Goal: Transaction & Acquisition: Purchase product/service

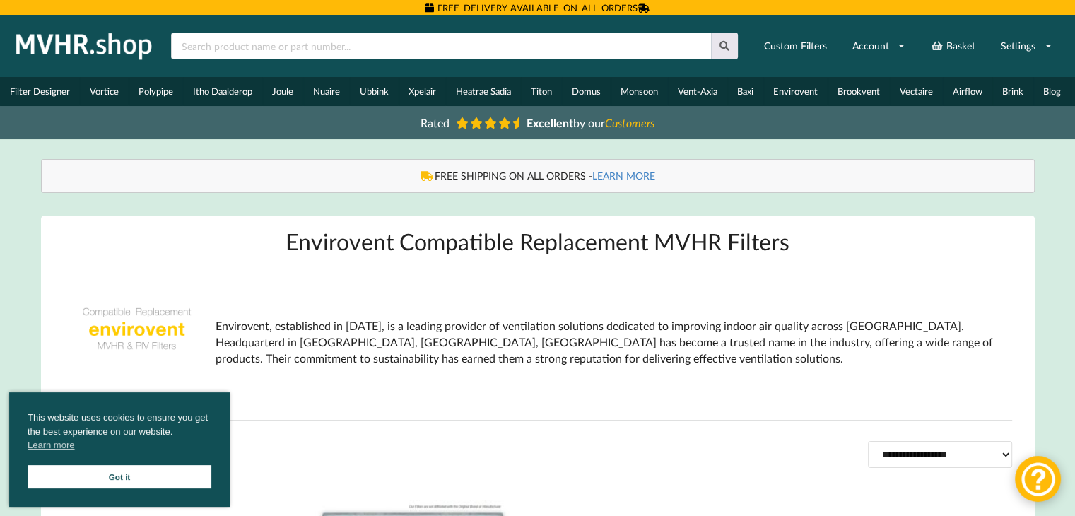
click at [128, 476] on link "Got it" at bounding box center [120, 476] width 184 height 23
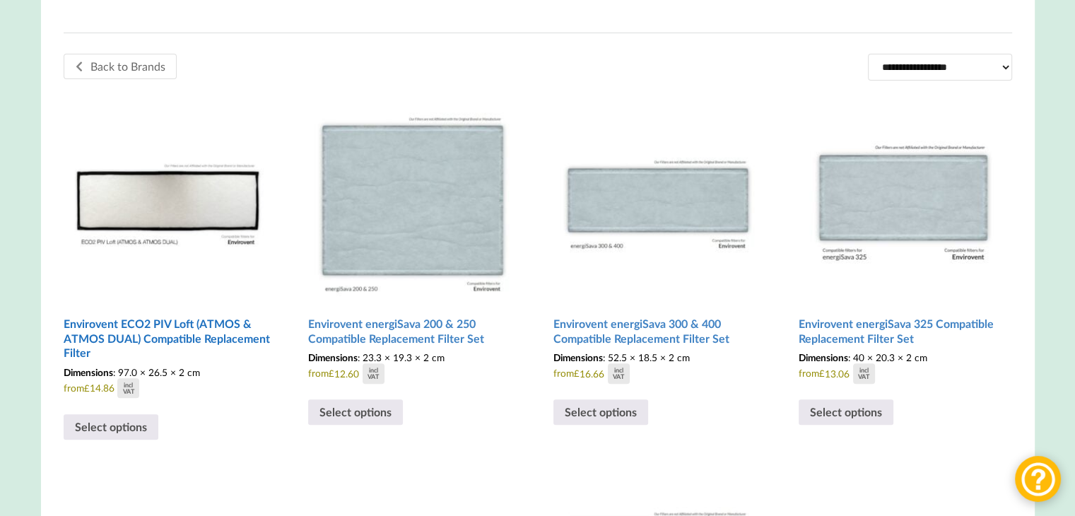
scroll to position [389, 0]
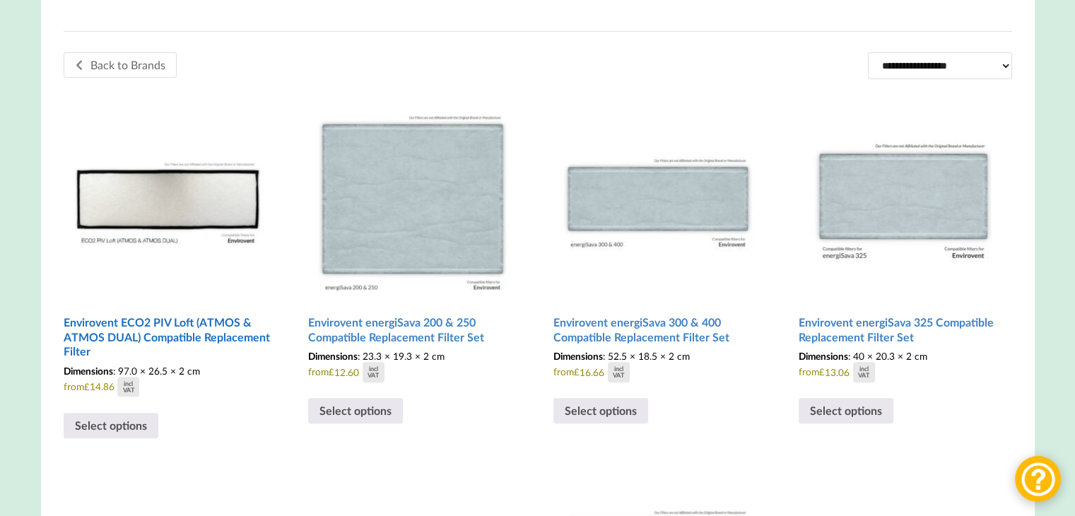
click at [180, 221] on img at bounding box center [168, 193] width 209 height 209
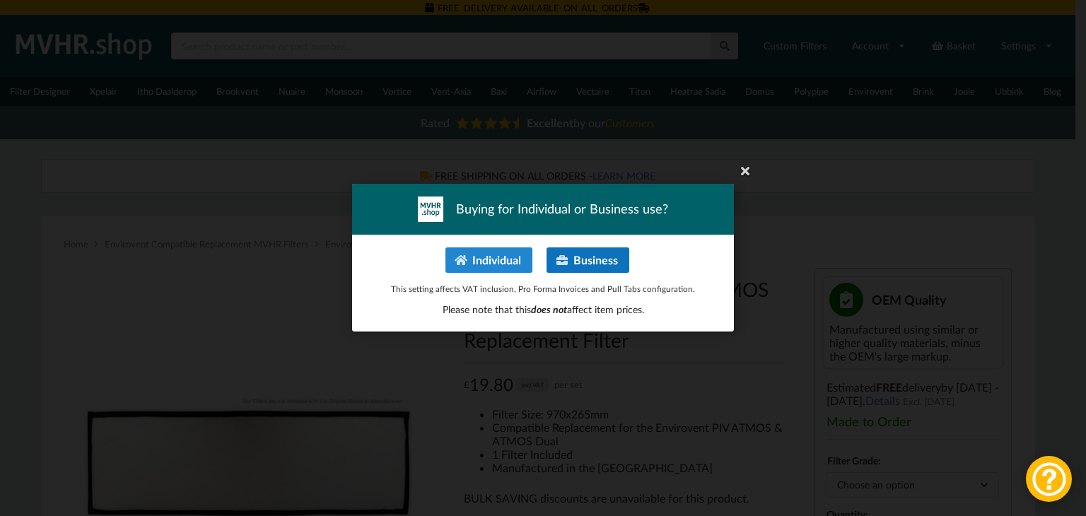
click at [571, 262] on button "Business" at bounding box center [588, 259] width 83 height 25
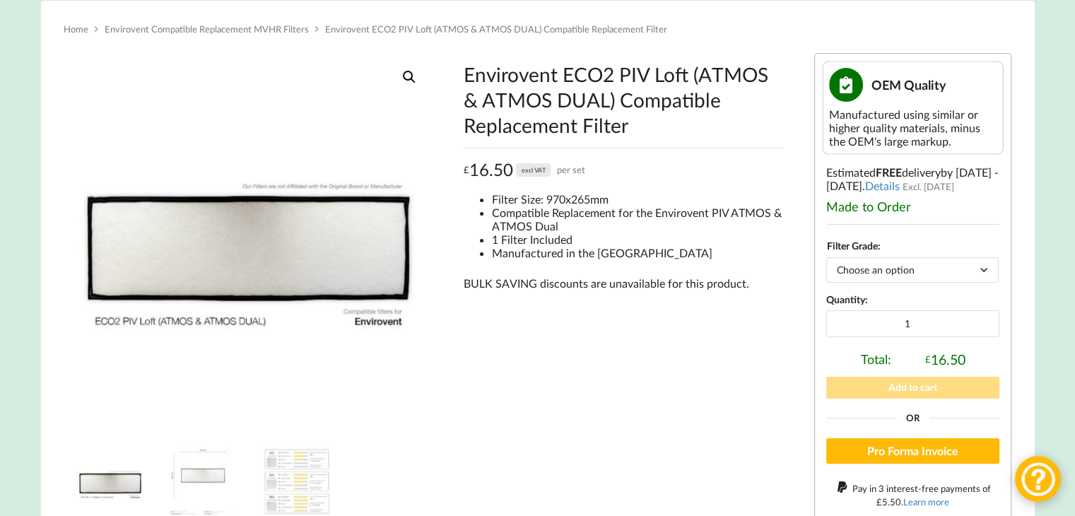
scroll to position [243, 0]
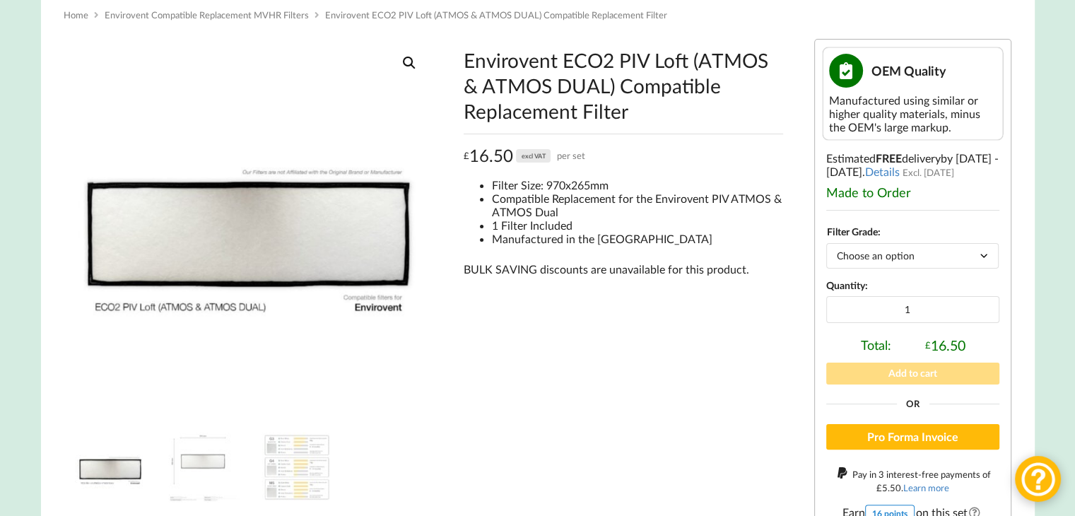
click at [918, 256] on select "Choose an option G4" at bounding box center [912, 255] width 173 height 25
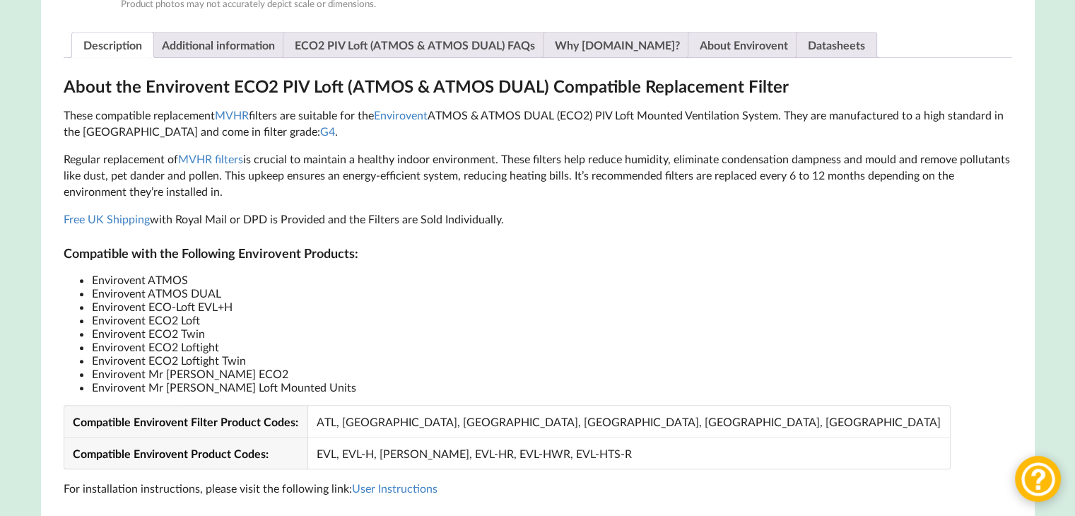
scroll to position [863, 0]
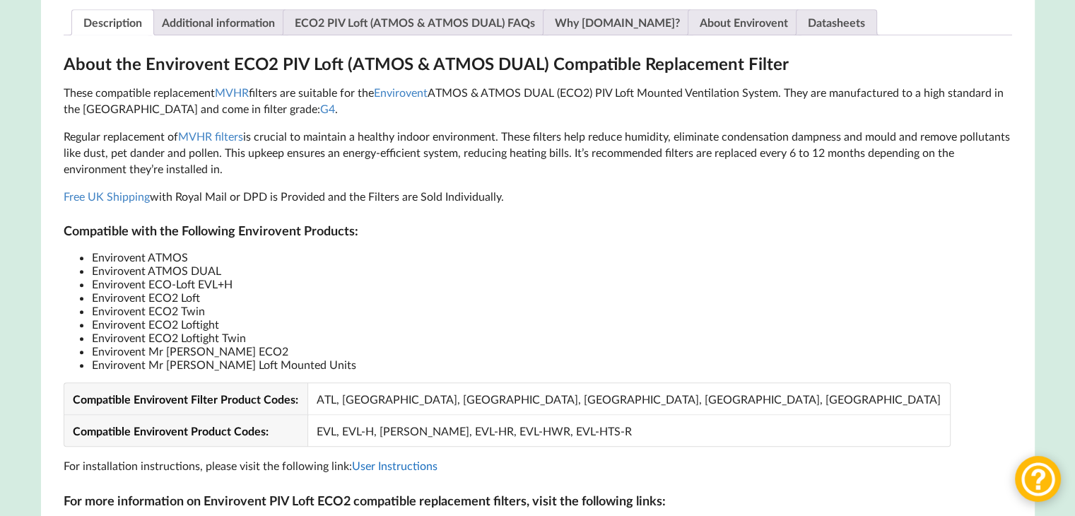
click at [371, 472] on link "User Instructions" at bounding box center [395, 465] width 86 height 13
